Goal: Information Seeking & Learning: Learn about a topic

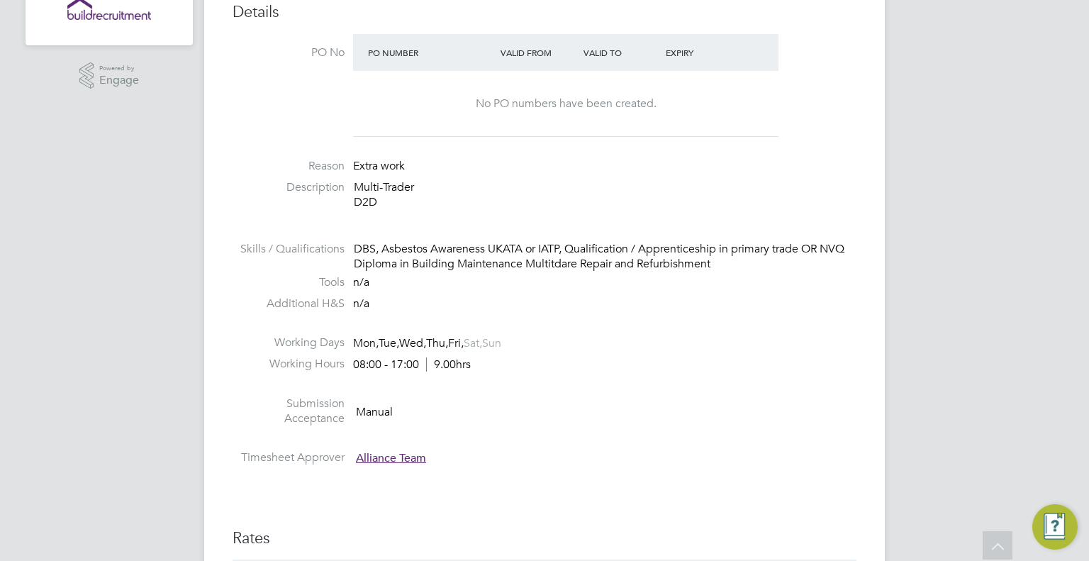
scroll to position [426, 0]
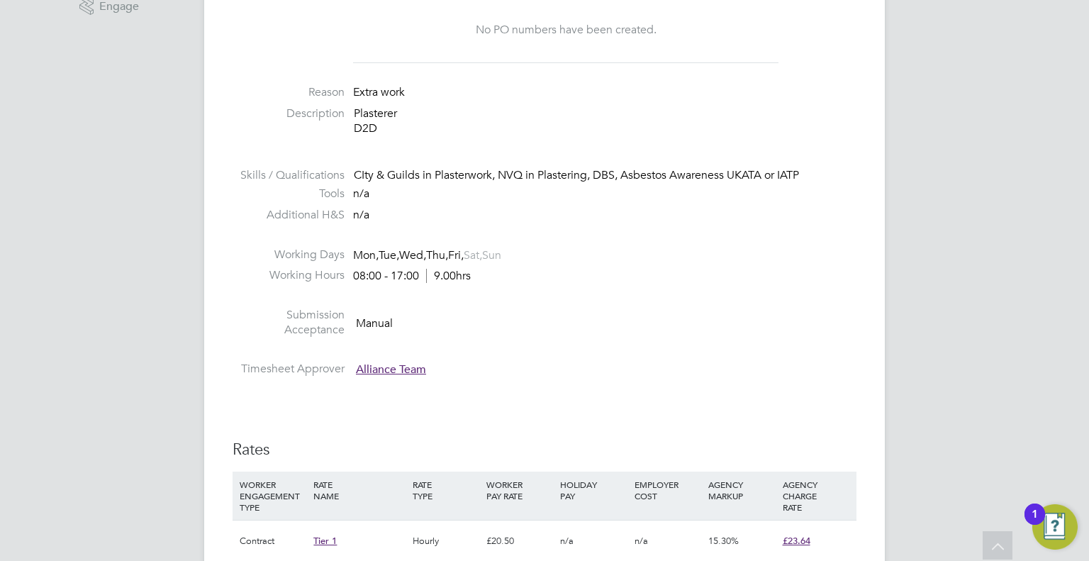
scroll to position [709, 0]
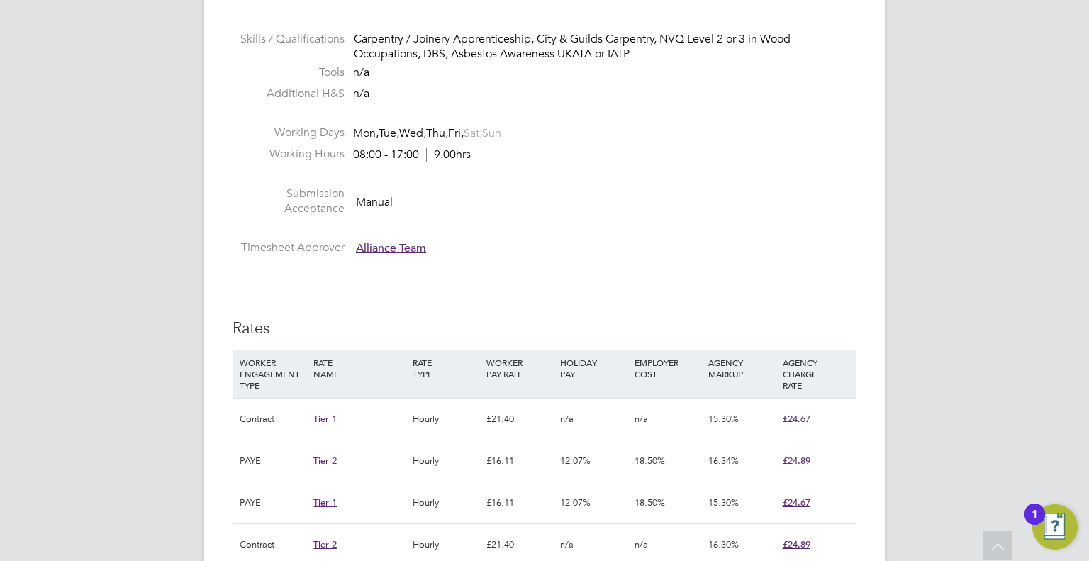
scroll to position [355, 0]
